Goal: Use online tool/utility: Utilize a website feature to perform a specific function

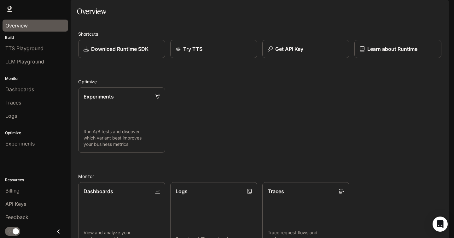
click at [238, 105] on div "Experiments Run A/B tests and discover which variant best improves your busines…" at bounding box center [257, 117] width 368 height 70
click at [256, 142] on div "Experiments Run A/B tests and discover which variant best improves your busines…" at bounding box center [257, 117] width 368 height 70
click at [206, 58] on link "Try TTS" at bounding box center [214, 49] width 88 height 19
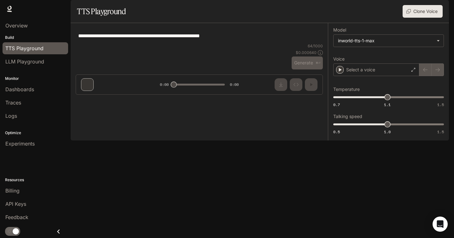
click at [271, 14] on div "Runtime Runtime Documentation Documentation" at bounding box center [227, 9] width 454 height 18
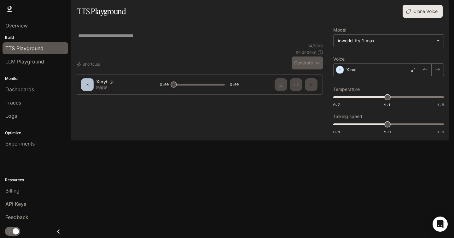
click at [306, 18] on div "Voices Clone Voice" at bounding box center [285, 11] width 314 height 13
click at [356, 18] on div "Voices Clone Voice" at bounding box center [285, 11] width 314 height 13
click at [373, 57] on body "**********" at bounding box center [227, 126] width 454 height 253
click at [340, 26] on div at bounding box center [227, 119] width 454 height 238
